Goal: Task Accomplishment & Management: Manage account settings

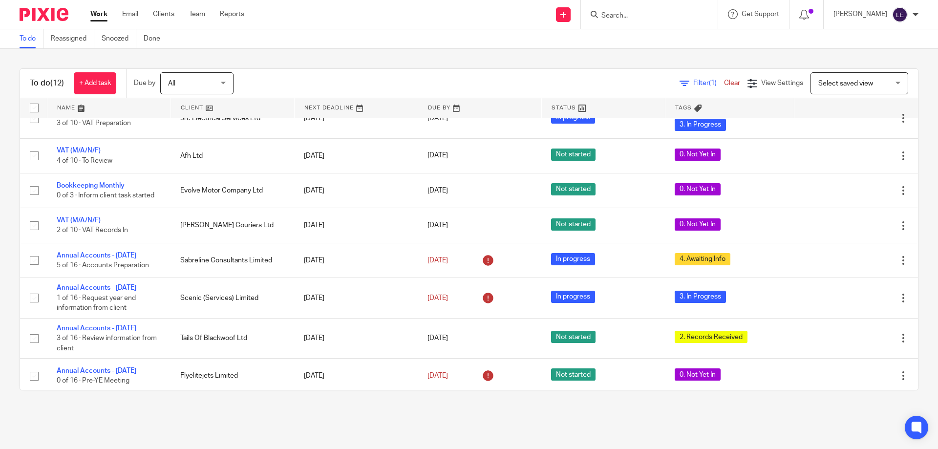
scroll to position [171, 0]
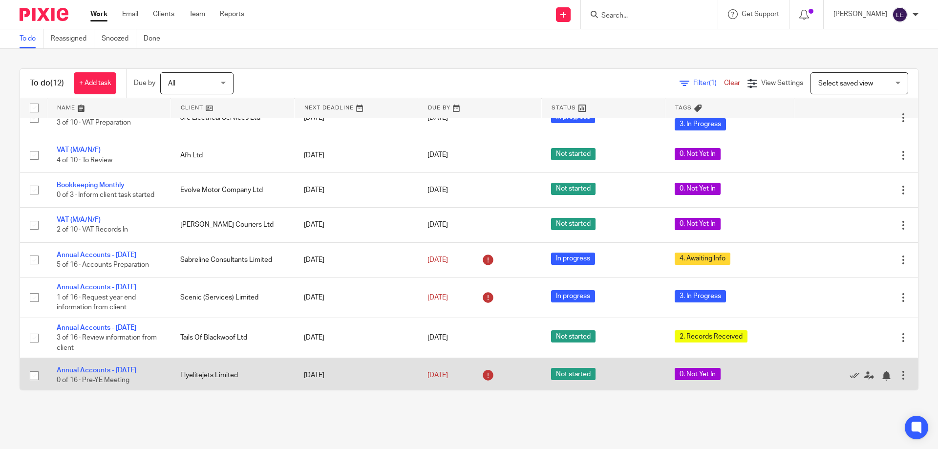
scroll to position [147, 0]
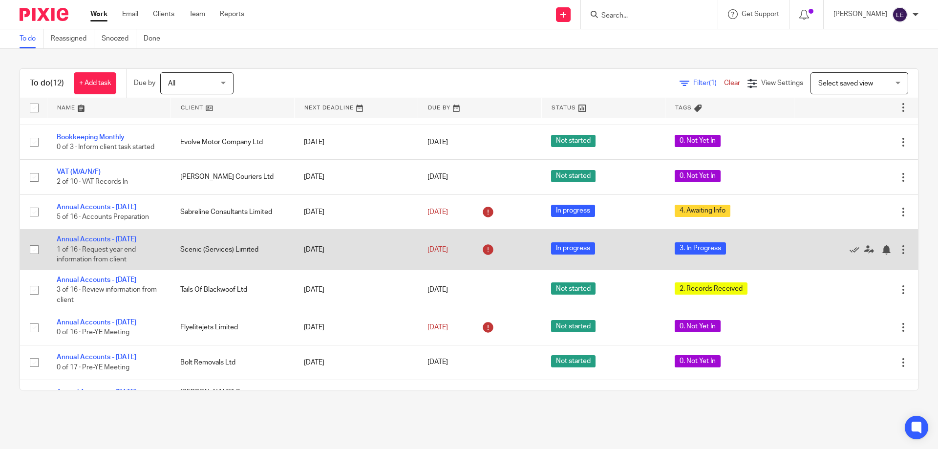
click at [108, 244] on td "Annual Accounts - March 2025 1 of 16 · Request year end information from client" at bounding box center [109, 250] width 124 height 40
click at [106, 239] on link "Annual Accounts - [DATE]" at bounding box center [97, 239] width 80 height 7
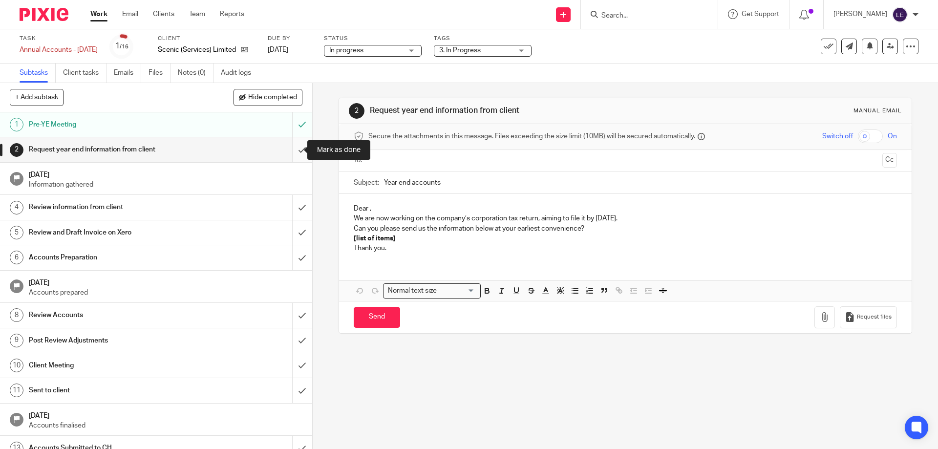
click at [288, 150] on input "submit" at bounding box center [156, 149] width 312 height 24
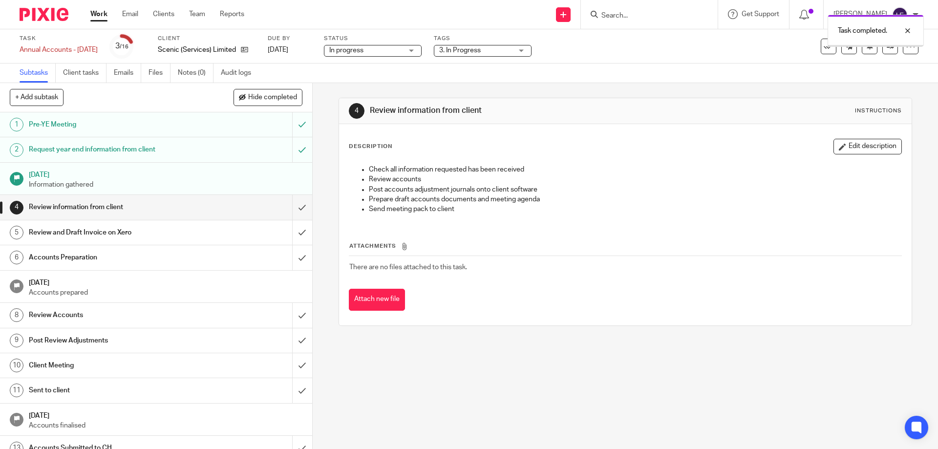
click at [481, 48] on span "3. In Progress" at bounding box center [460, 50] width 42 height 7
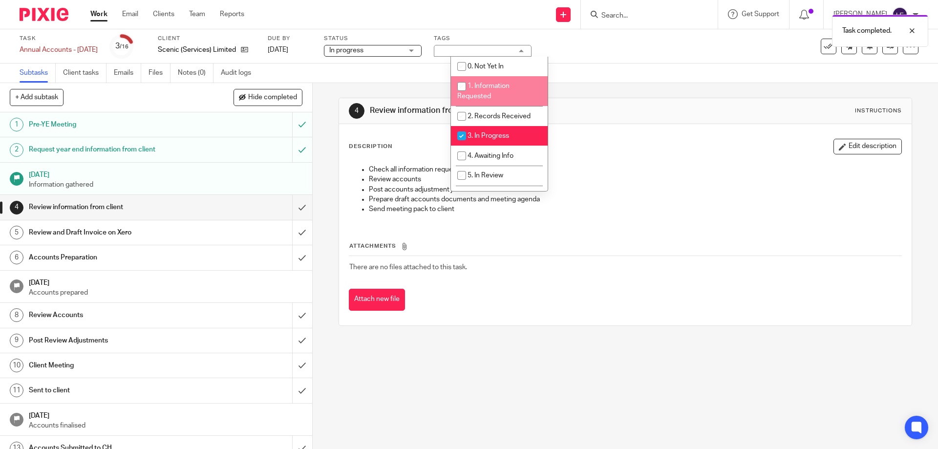
click at [487, 81] on li "1. Information Requested" at bounding box center [499, 91] width 97 height 30
checkbox input "true"
click at [745, 140] on div "Description Edit description" at bounding box center [625, 147] width 553 height 16
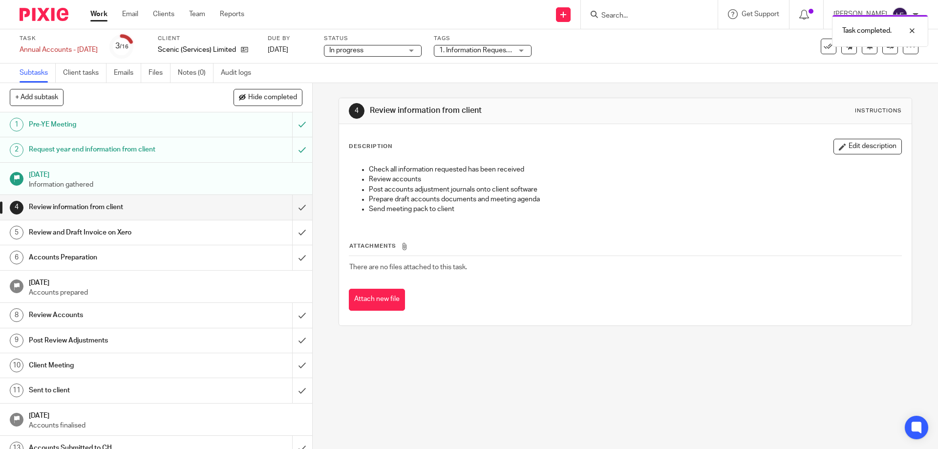
click at [100, 17] on link "Work" at bounding box center [98, 14] width 17 height 10
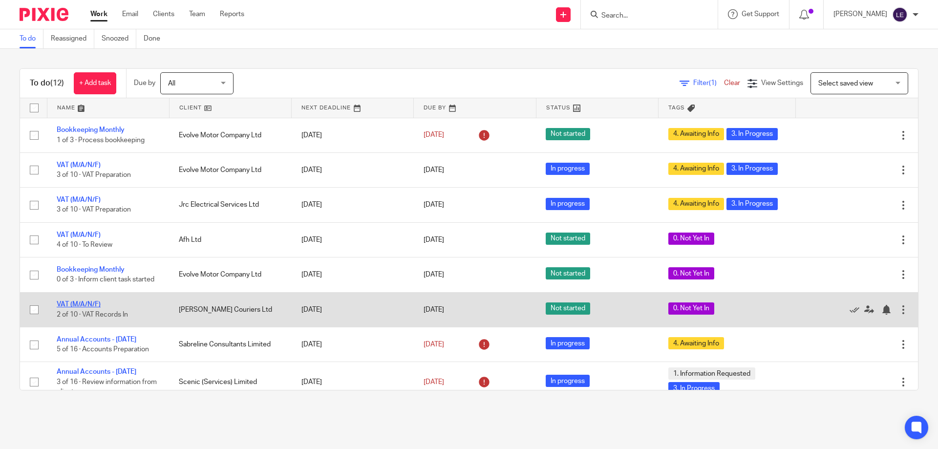
click at [83, 302] on link "VAT (M/A/N/F)" at bounding box center [79, 304] width 44 height 7
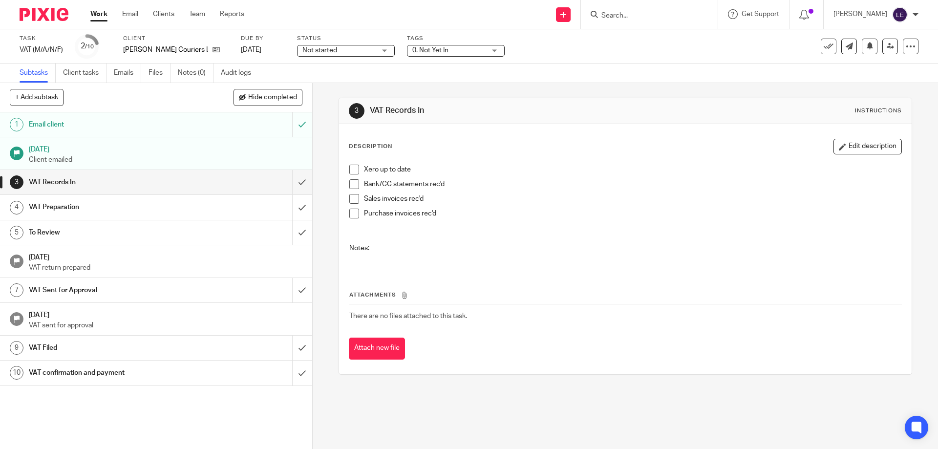
click at [442, 36] on label "Tags" at bounding box center [456, 39] width 98 height 8
drag, startPoint x: 437, startPoint y: 46, endPoint x: 433, endPoint y: 52, distance: 7.0
click at [436, 48] on span "0. Not Yet In" at bounding box center [448, 50] width 73 height 10
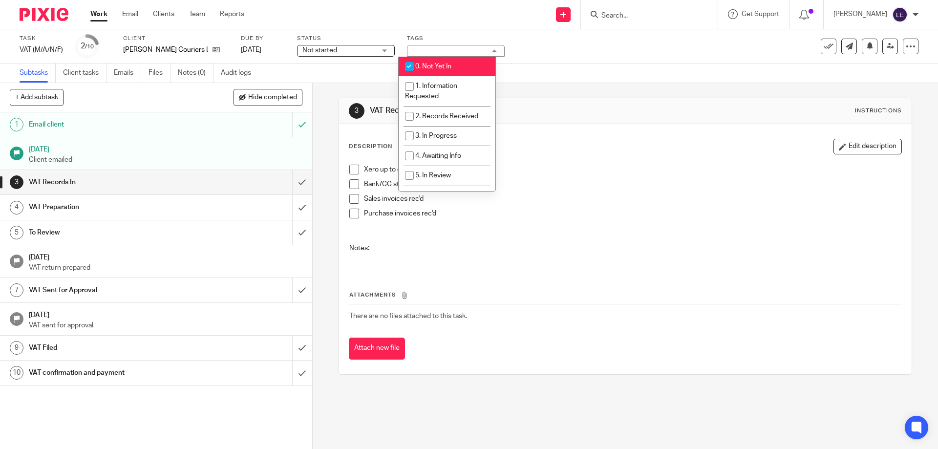
click at [421, 65] on span "0. Not Yet In" at bounding box center [433, 66] width 36 height 7
checkbox input "false"
click at [430, 89] on span "1. Information Requested" at bounding box center [431, 91] width 52 height 17
checkbox input "true"
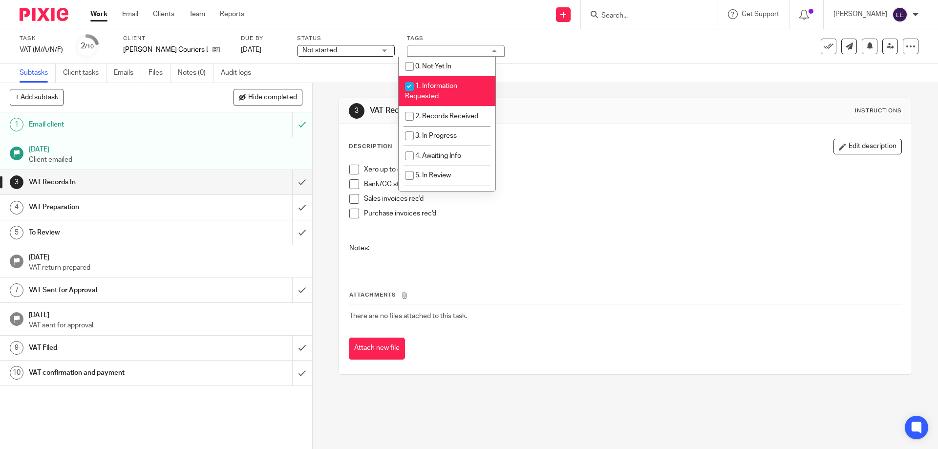
click at [649, 74] on div "Subtasks Client tasks Emails Files Notes (0) Audit logs" at bounding box center [469, 74] width 938 height 20
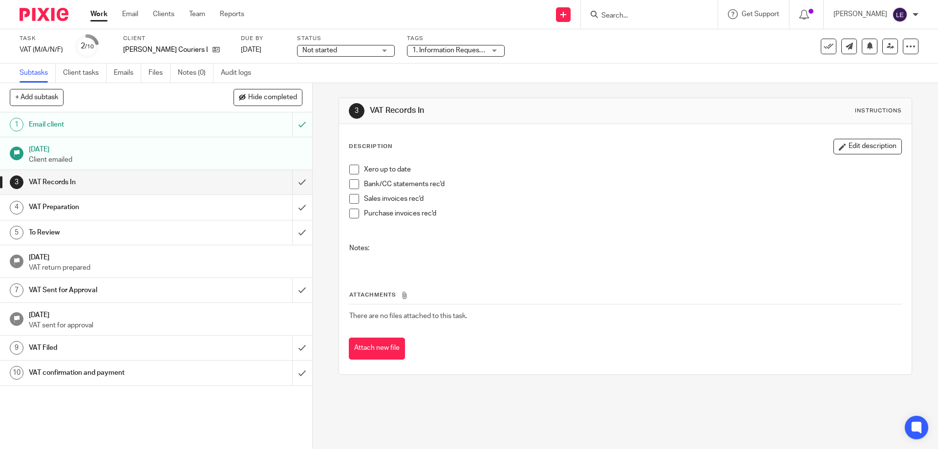
click at [95, 15] on link "Work" at bounding box center [98, 14] width 17 height 10
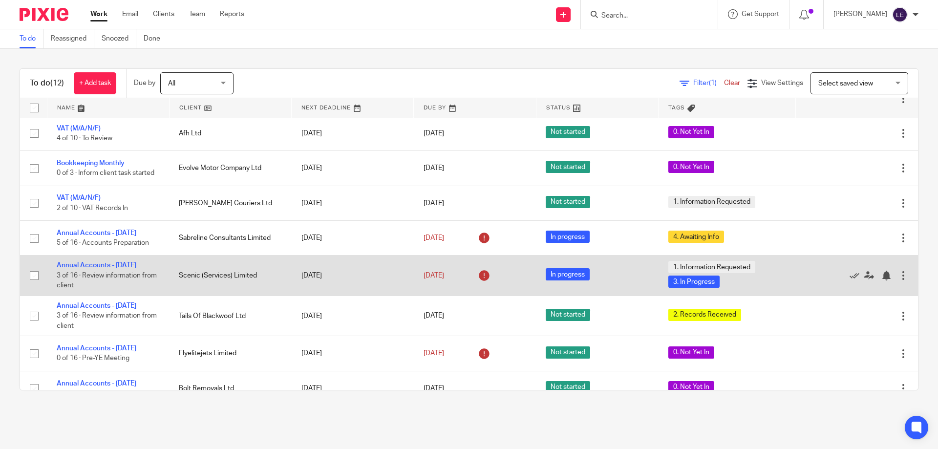
scroll to position [157, 0]
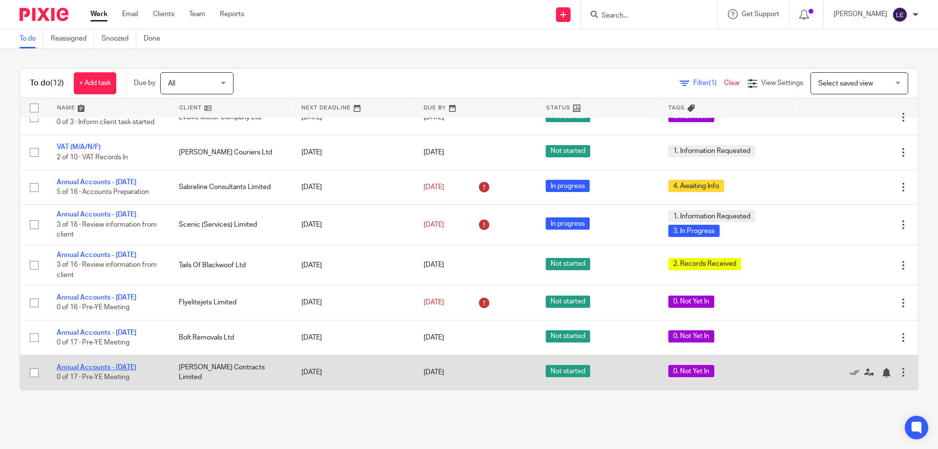
click at [122, 366] on link "Annual Accounts - [DATE]" at bounding box center [97, 367] width 80 height 7
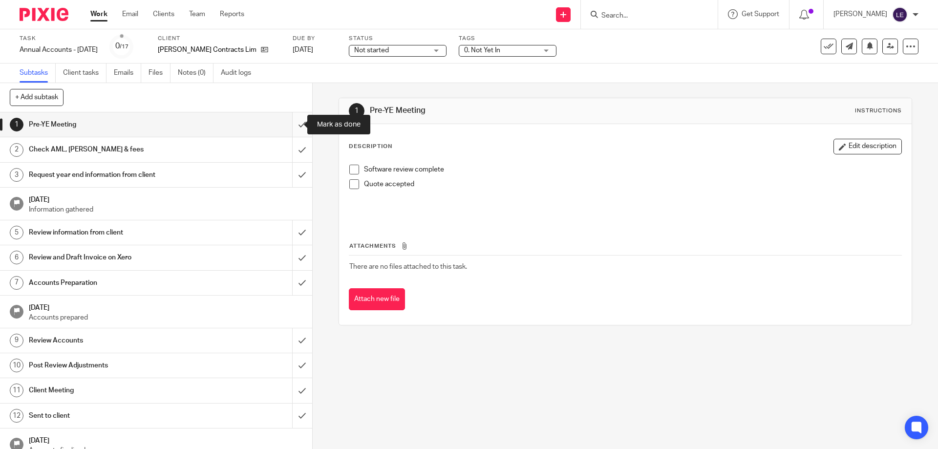
click at [293, 120] on input "submit" at bounding box center [156, 124] width 312 height 24
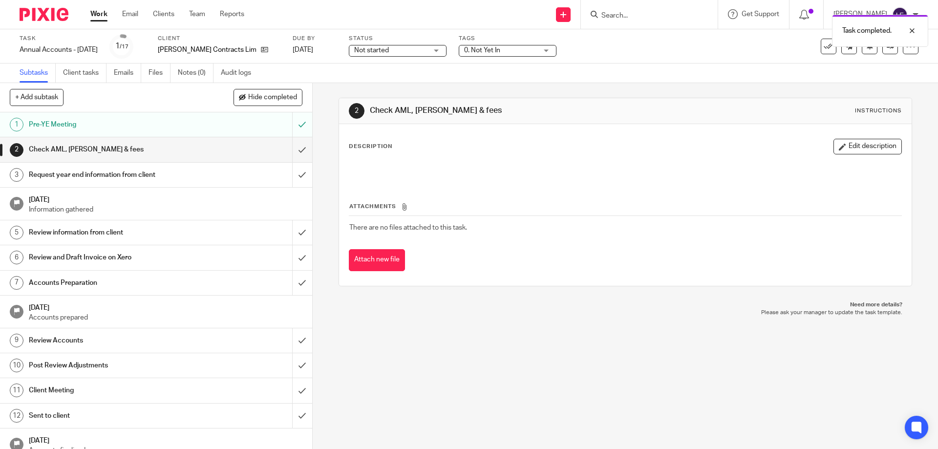
click at [494, 53] on span "0. Not Yet In" at bounding box center [482, 50] width 36 height 7
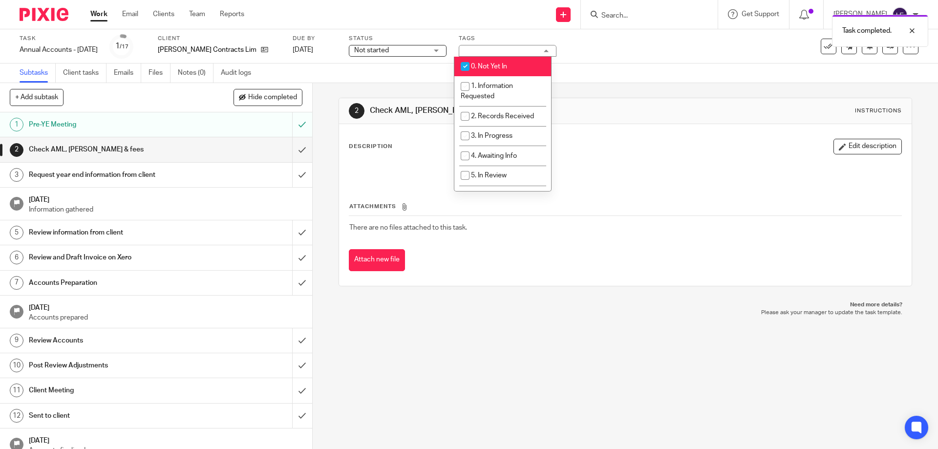
click at [489, 67] on span "0. Not Yet In" at bounding box center [489, 66] width 36 height 7
checkbox input "false"
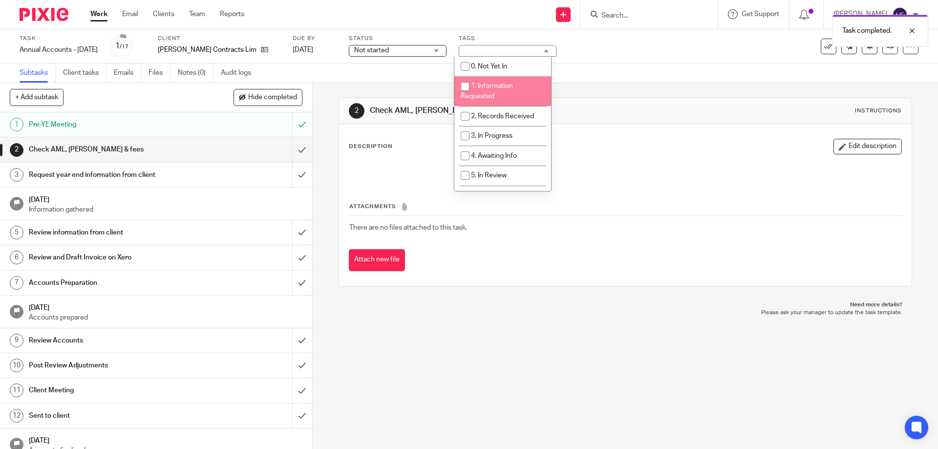
click at [485, 85] on span "1. Information Requested" at bounding box center [487, 91] width 52 height 17
checkbox input "true"
click at [564, 81] on div "Subtasks Client tasks Emails Files Notes (0) Audit logs" at bounding box center [469, 74] width 938 height 20
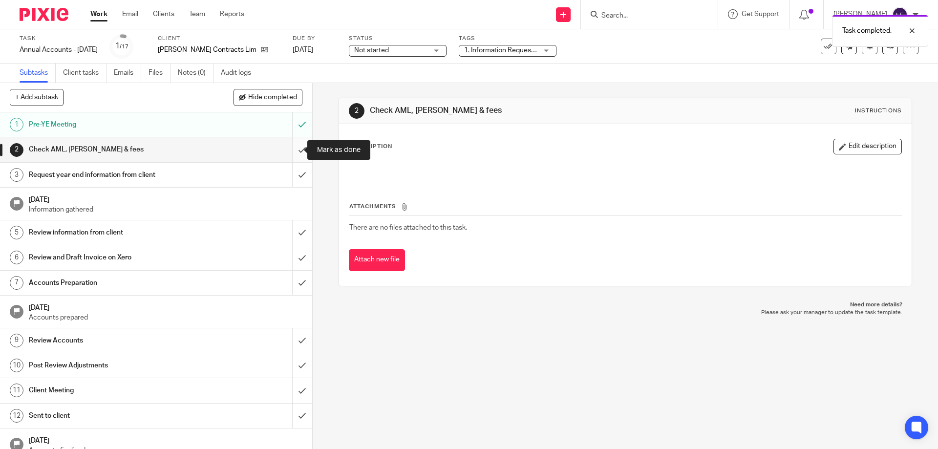
click at [284, 149] on input "submit" at bounding box center [156, 149] width 312 height 24
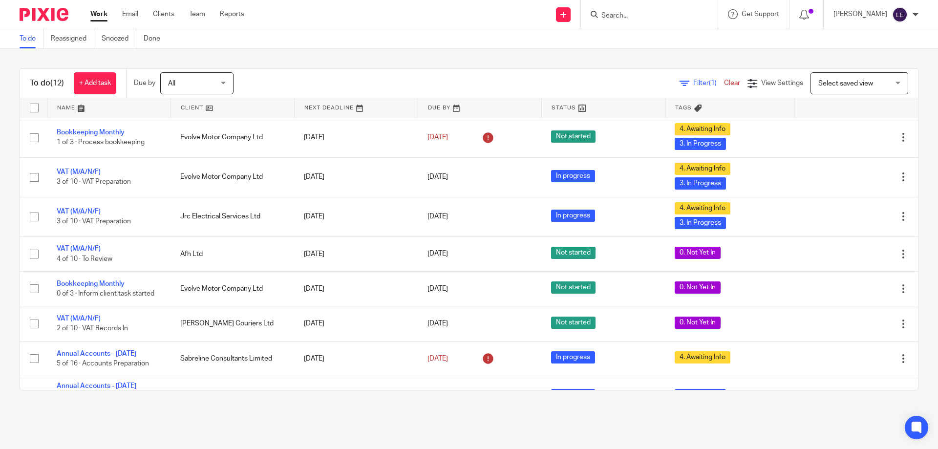
scroll to position [171, 0]
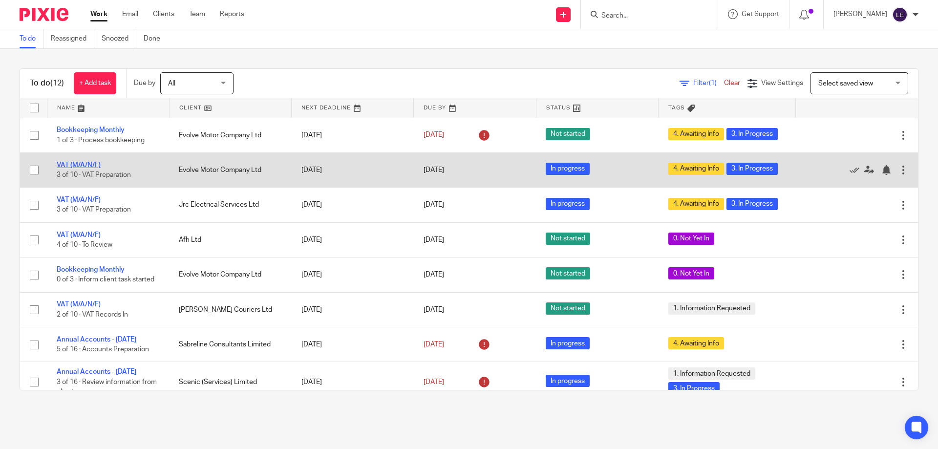
drag, startPoint x: 95, startPoint y: 159, endPoint x: 90, endPoint y: 164, distance: 6.2
click at [94, 159] on td "VAT (M/A/N/F) 3 of 10 · VAT Preparation" at bounding box center [108, 169] width 122 height 35
click at [90, 164] on link "VAT (M/A/N/F)" at bounding box center [79, 165] width 44 height 7
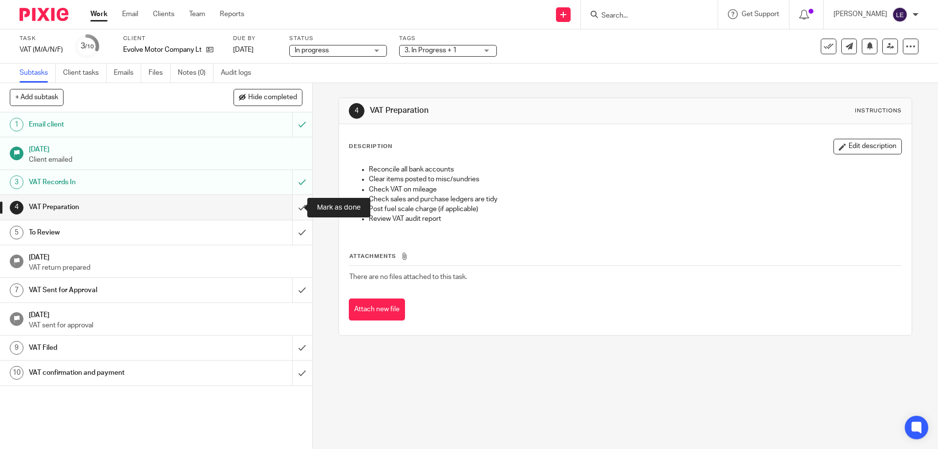
click at [289, 214] on input "submit" at bounding box center [156, 207] width 312 height 24
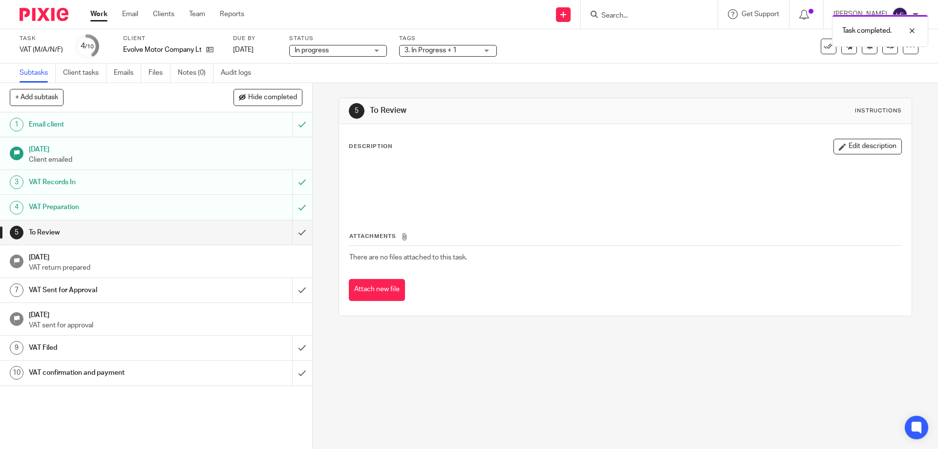
click at [443, 47] on span "3. In Progress + 1" at bounding box center [430, 50] width 52 height 7
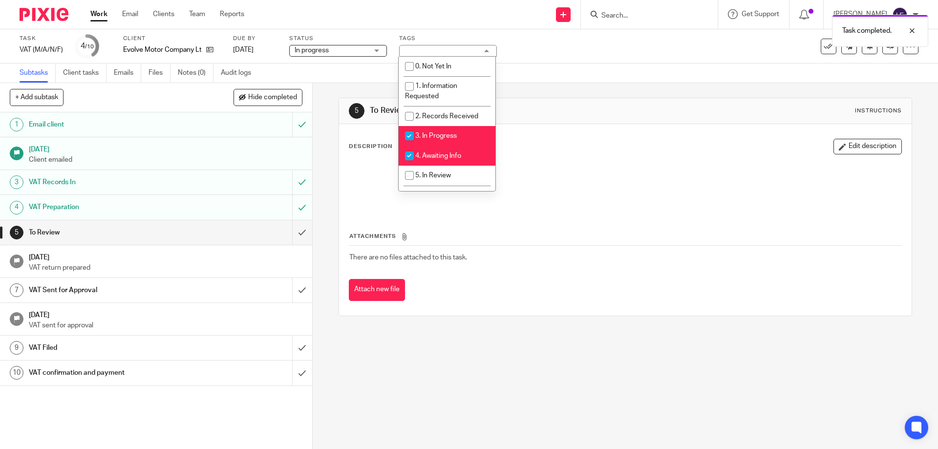
click at [439, 128] on li "3. In Progress" at bounding box center [447, 136] width 97 height 20
checkbox input "false"
click at [433, 154] on span "4. Awaiting Info" at bounding box center [438, 155] width 46 height 7
checkbox input "false"
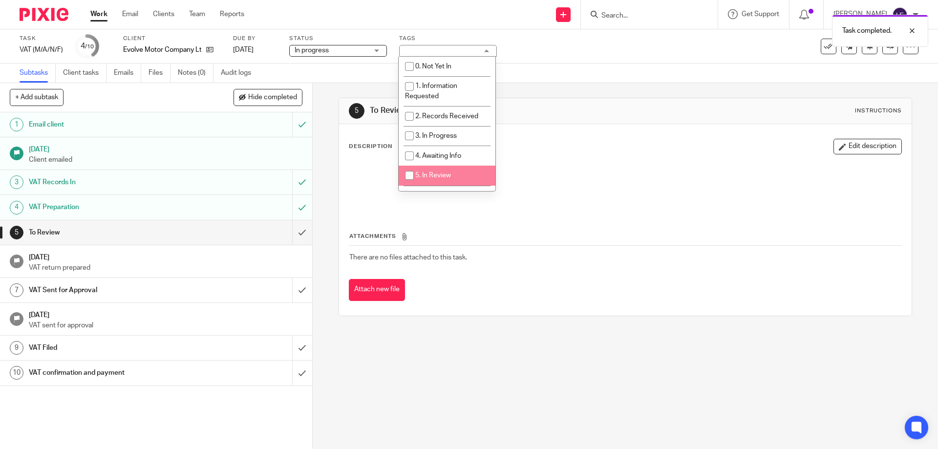
click at [428, 180] on li "5. In Review" at bounding box center [447, 176] width 97 height 20
checkbox input "true"
drag, startPoint x: 791, startPoint y: 72, endPoint x: 856, endPoint y: 77, distance: 65.6
click at [798, 73] on div "Subtasks Client tasks Emails Files Notes (0) Audit logs" at bounding box center [469, 74] width 938 height 20
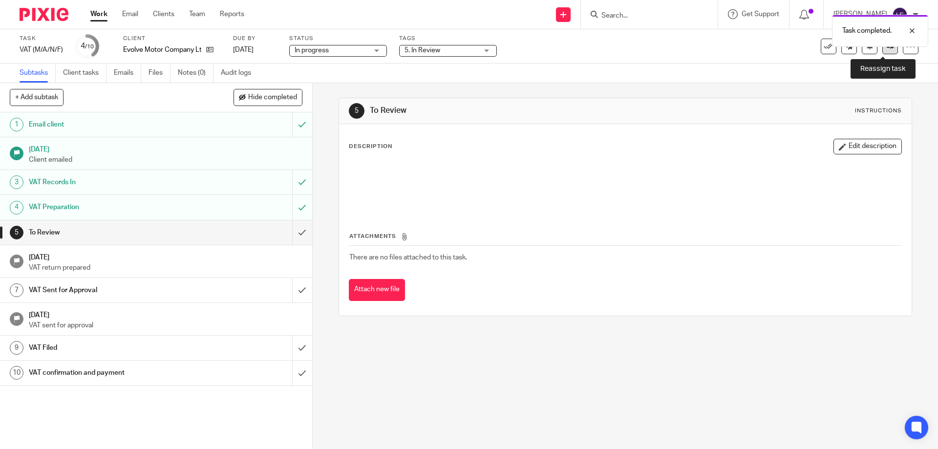
click at [882, 52] on link at bounding box center [890, 47] width 16 height 16
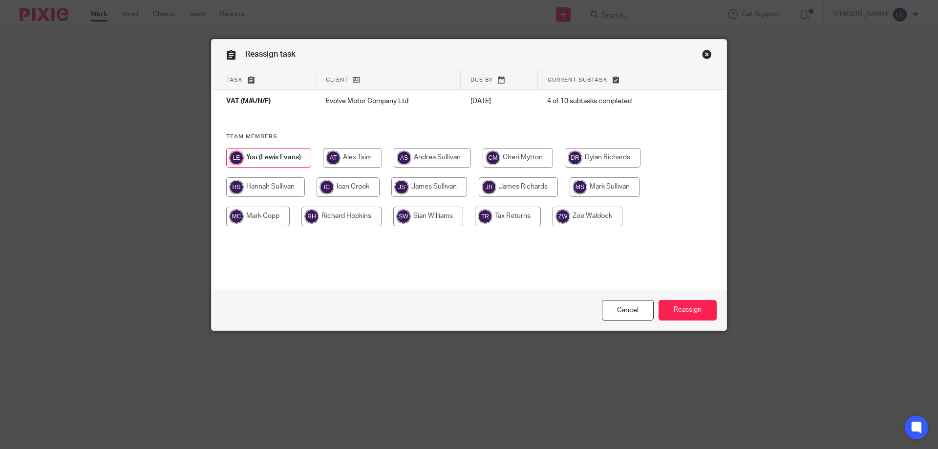
click at [612, 157] on input "radio" at bounding box center [603, 158] width 76 height 20
radio input "true"
click at [671, 296] on div "Cancel Reassign" at bounding box center [469, 310] width 515 height 41
click at [683, 304] on input "Reassign" at bounding box center [688, 310] width 58 height 21
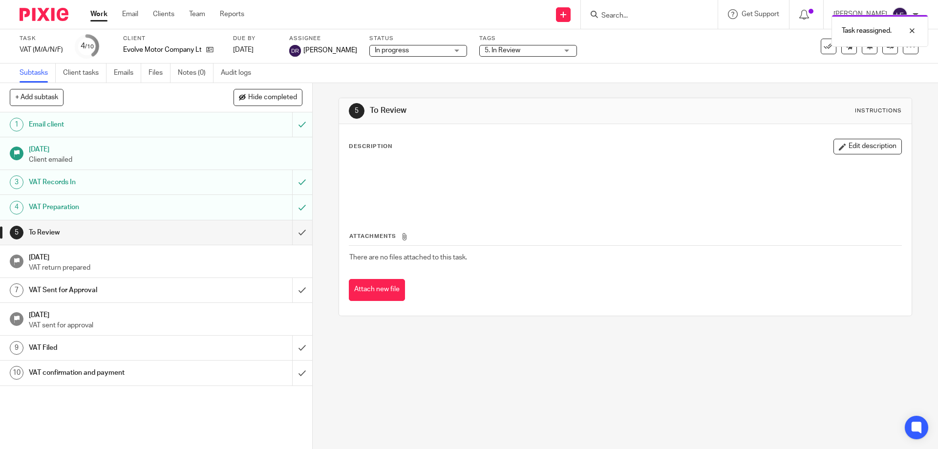
click at [93, 2] on div "Work Email Clients Team Reports Work Email Clients Team Reports Settings" at bounding box center [170, 14] width 178 height 29
drag, startPoint x: 94, startPoint y: 11, endPoint x: 197, endPoint y: 19, distance: 102.9
click at [95, 11] on link "Work" at bounding box center [98, 14] width 17 height 10
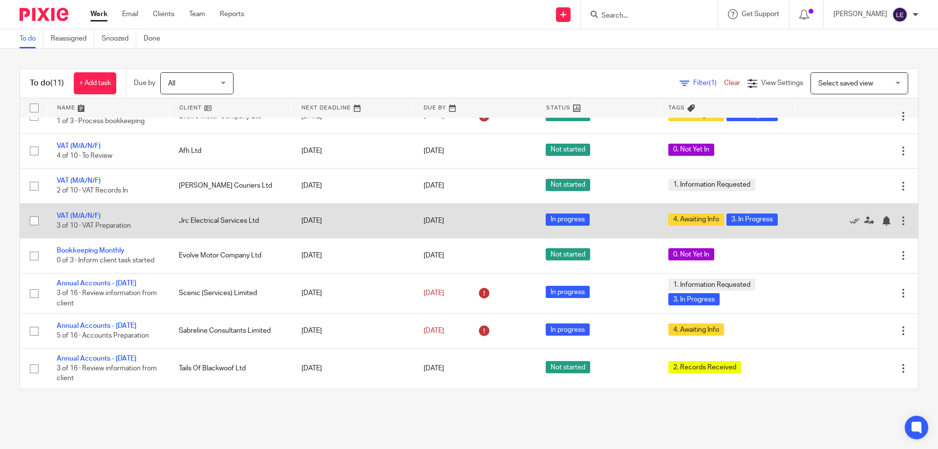
scroll to position [49, 0]
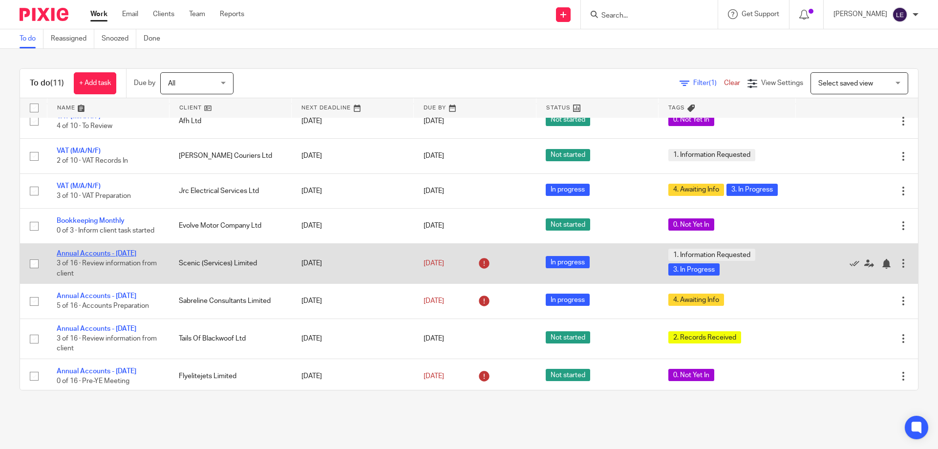
click at [87, 255] on link "Annual Accounts - March 2025" at bounding box center [97, 253] width 80 height 7
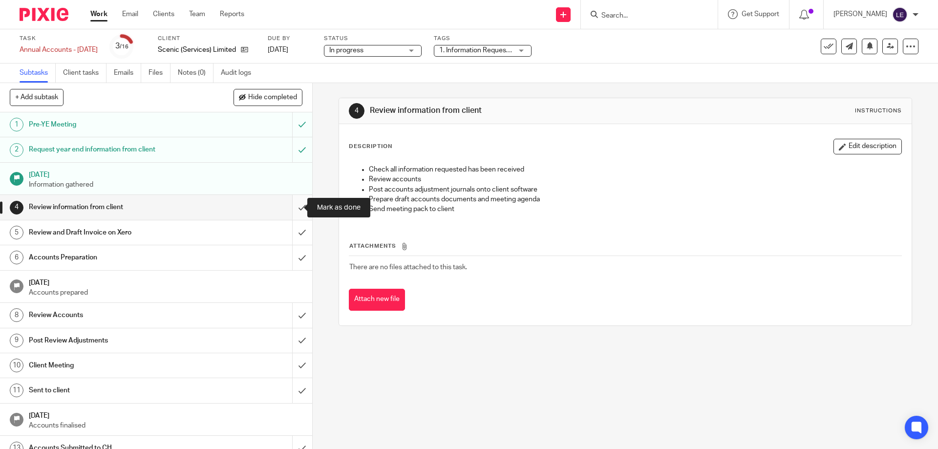
click at [287, 202] on input "submit" at bounding box center [156, 207] width 312 height 24
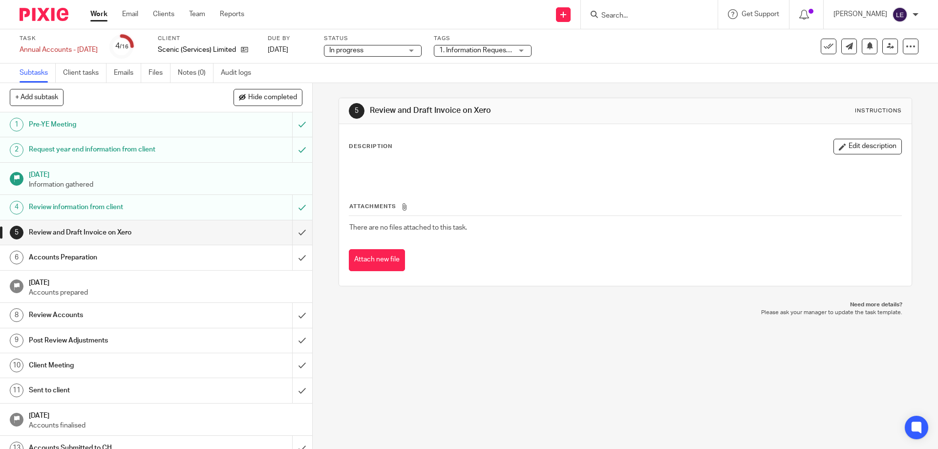
click at [96, 13] on link "Work" at bounding box center [98, 14] width 17 height 10
